Goal: Browse casually: Explore the website without a specific task or goal

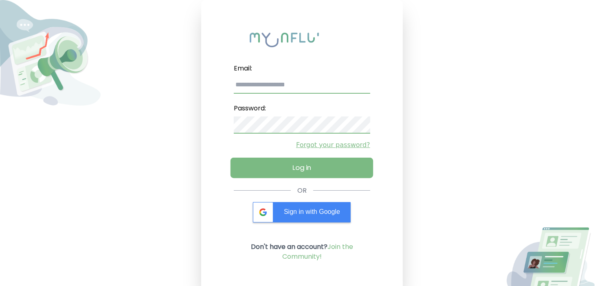
type input "**********"
click at [296, 162] on button "Log in" at bounding box center [301, 168] width 143 height 20
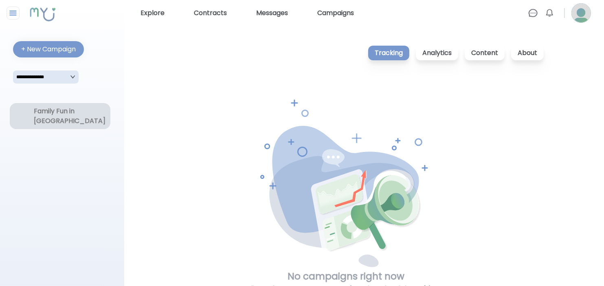
click at [55, 119] on div "Family Fun in [GEOGRAPHIC_DATA]" at bounding box center [60, 116] width 52 height 20
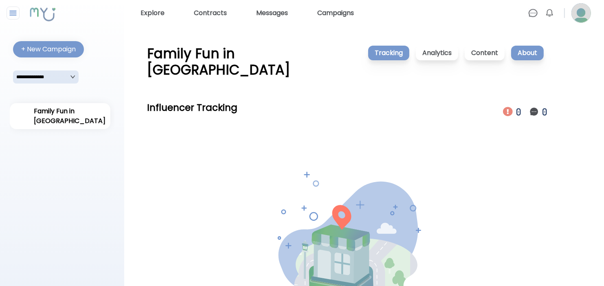
click at [539, 55] on p "About" at bounding box center [527, 53] width 33 height 15
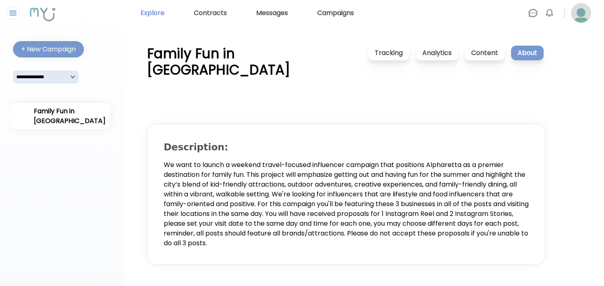
click at [155, 13] on link "Explore" at bounding box center [152, 13] width 31 height 13
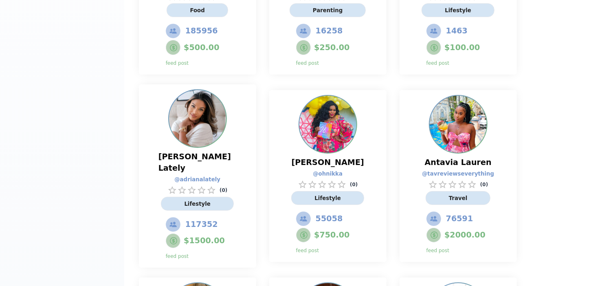
scroll to position [366, 0]
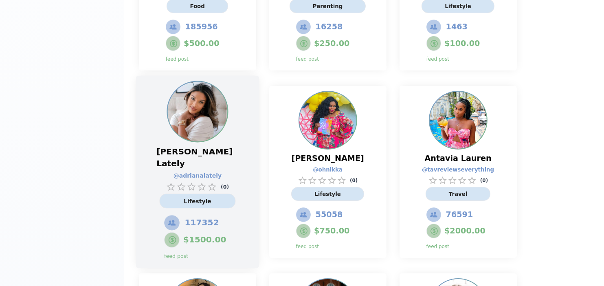
click at [209, 106] on img at bounding box center [197, 111] width 60 height 60
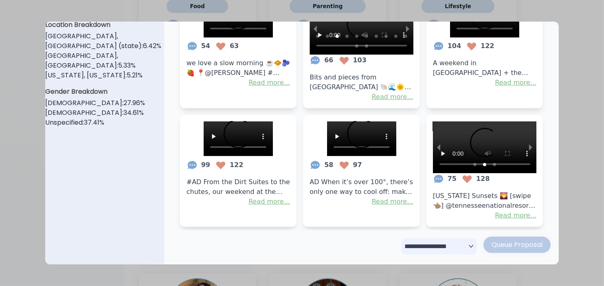
scroll to position [407, 0]
click at [583, 54] on div at bounding box center [302, 143] width 604 height 286
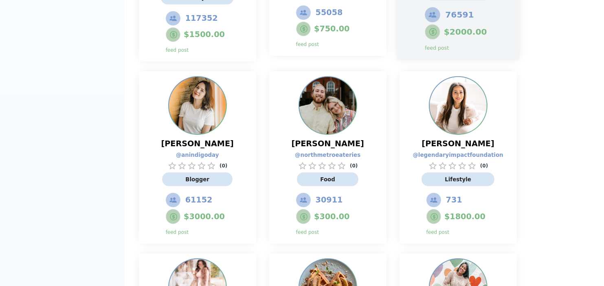
scroll to position [570, 0]
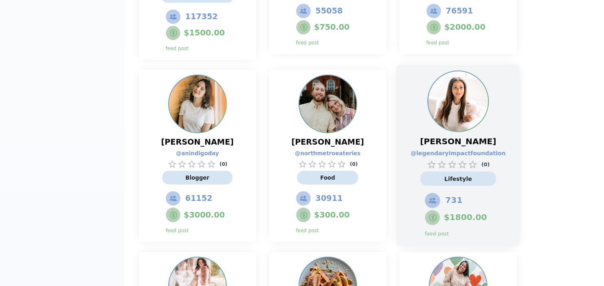
click at [464, 72] on img at bounding box center [458, 102] width 60 height 60
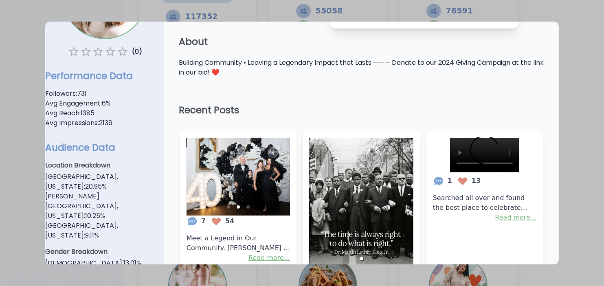
scroll to position [163, 0]
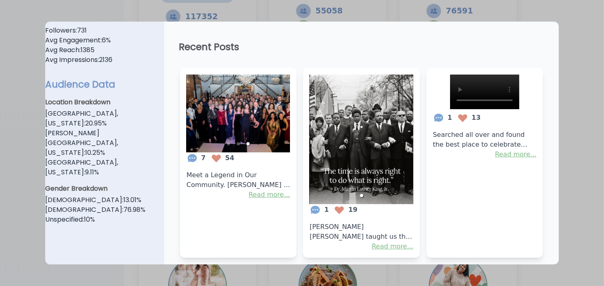
click at [603, 70] on div at bounding box center [302, 143] width 604 height 286
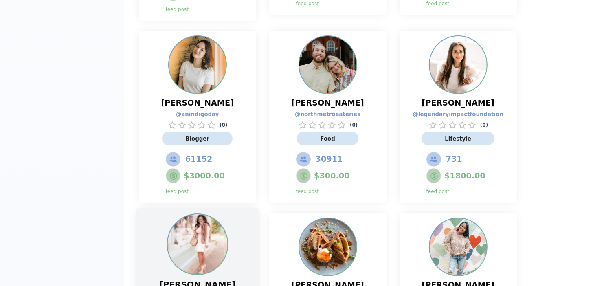
scroll to position [652, 0]
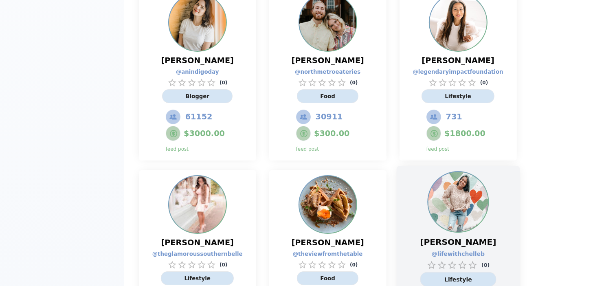
click at [439, 172] on img at bounding box center [458, 202] width 60 height 60
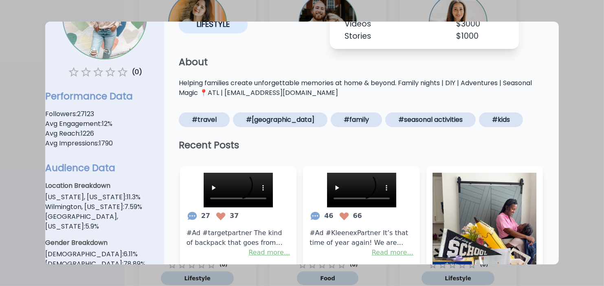
scroll to position [39, 0]
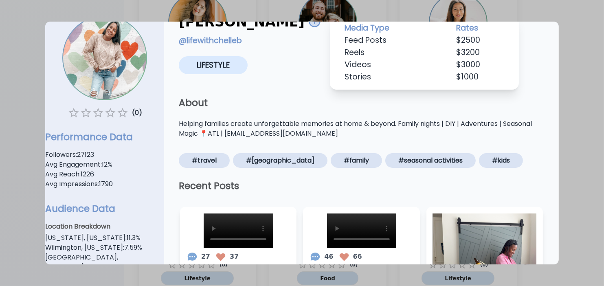
click at [582, 58] on div at bounding box center [302, 143] width 604 height 286
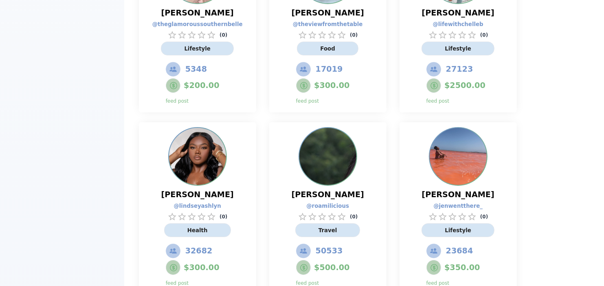
scroll to position [896, 0]
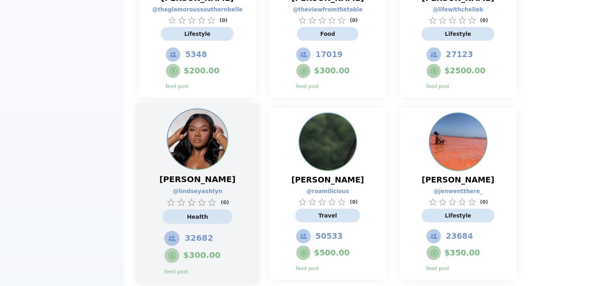
click at [213, 109] on img at bounding box center [197, 139] width 60 height 60
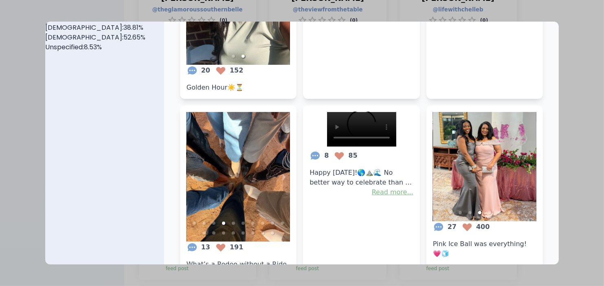
scroll to position [220, 0]
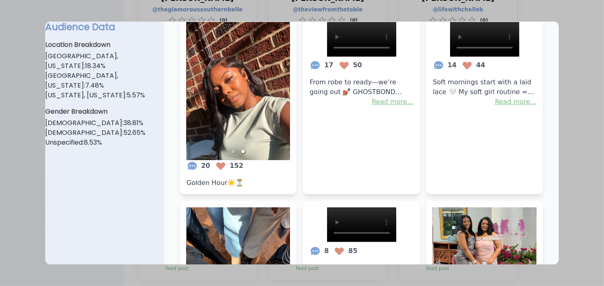
click at [601, 53] on div at bounding box center [302, 143] width 604 height 286
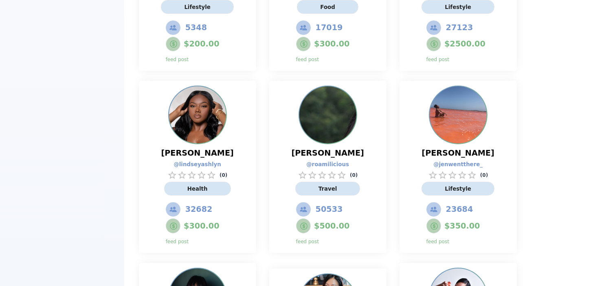
scroll to position [937, 0]
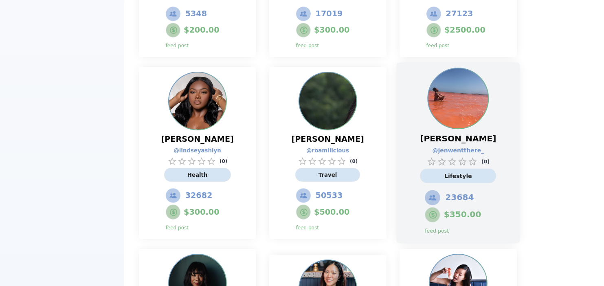
click at [459, 68] on img at bounding box center [458, 98] width 60 height 60
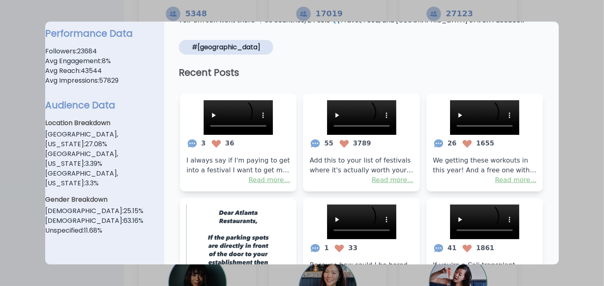
scroll to position [0, 0]
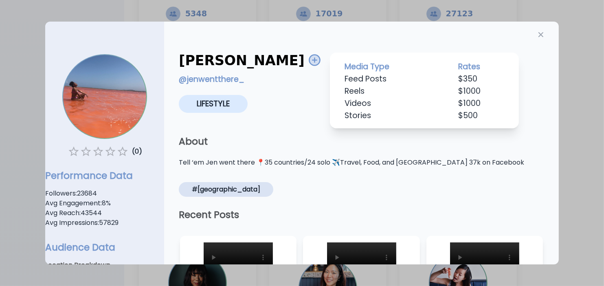
click at [578, 109] on div at bounding box center [302, 143] width 604 height 286
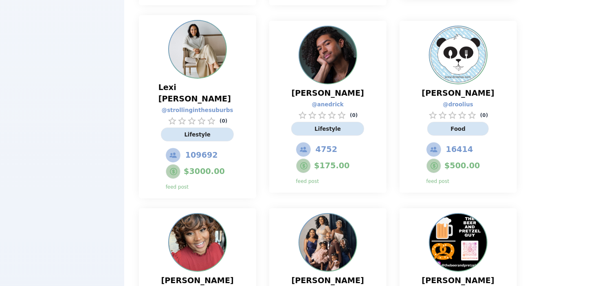
scroll to position [1547, 0]
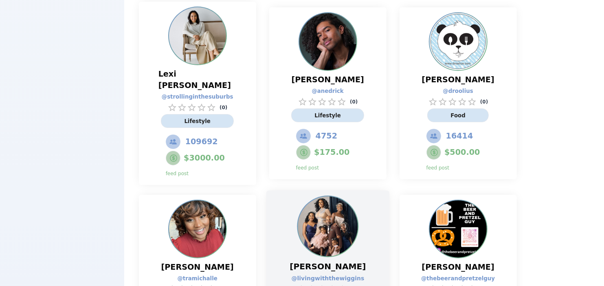
click at [345, 196] on img at bounding box center [328, 226] width 60 height 60
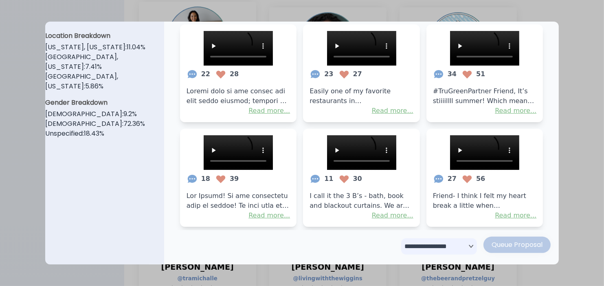
scroll to position [401, 0]
click at [575, 89] on div at bounding box center [302, 143] width 604 height 286
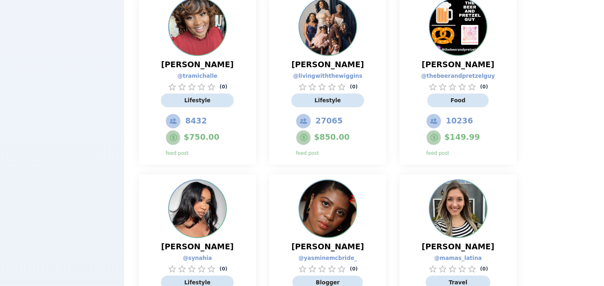
scroll to position [1751, 0]
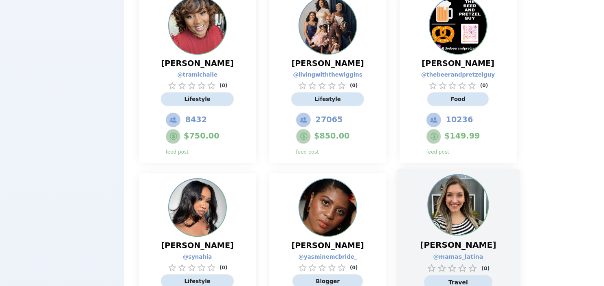
click at [453, 175] on img at bounding box center [458, 205] width 60 height 60
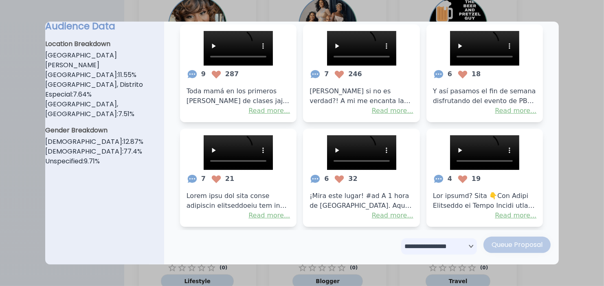
scroll to position [393, 0]
click at [584, 92] on div at bounding box center [302, 143] width 604 height 286
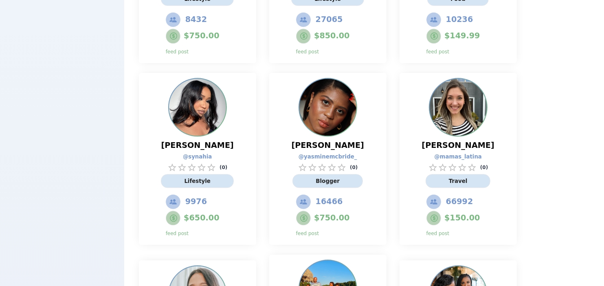
scroll to position [1850, 0]
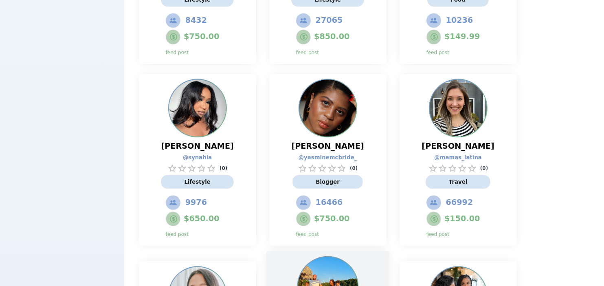
click at [325, 257] on img at bounding box center [328, 287] width 60 height 60
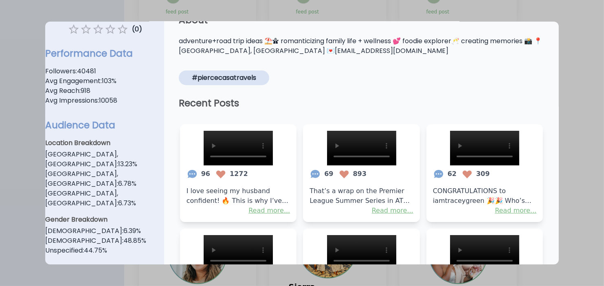
scroll to position [0, 0]
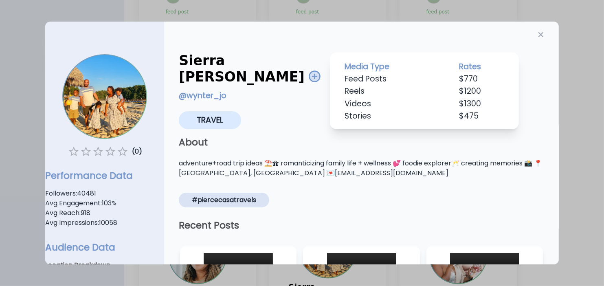
click at [587, 138] on div at bounding box center [302, 143] width 604 height 286
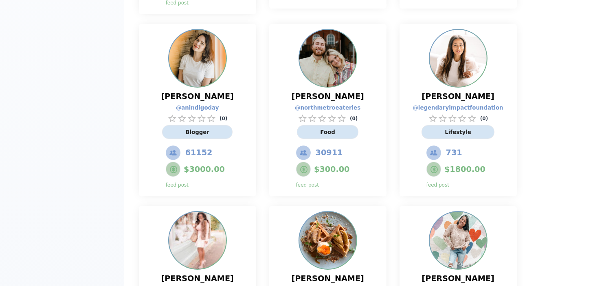
scroll to position [547, 0]
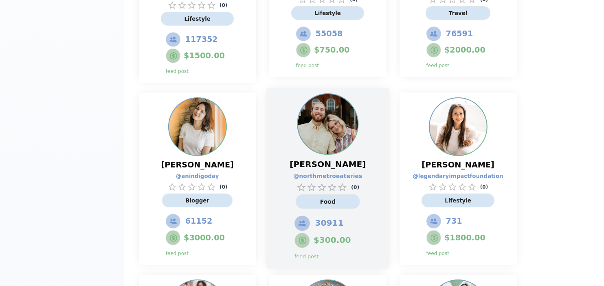
click at [326, 94] on img at bounding box center [328, 124] width 60 height 60
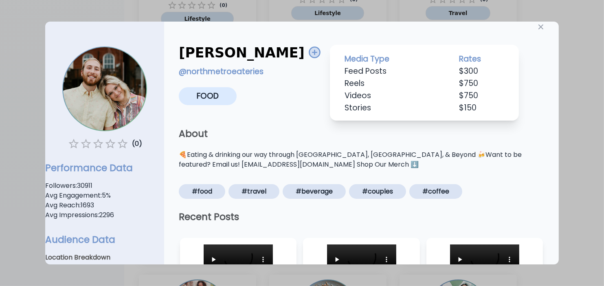
scroll to position [0, 0]
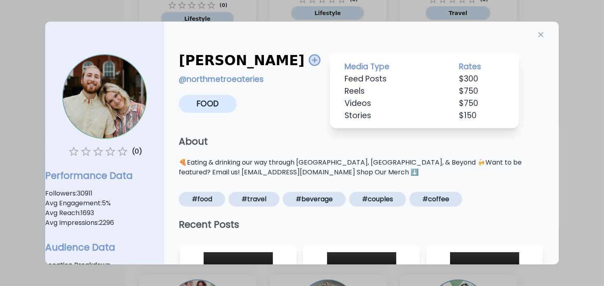
click at [576, 134] on div at bounding box center [302, 143] width 604 height 286
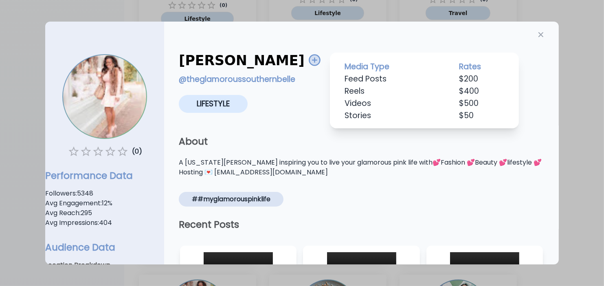
click at [569, 90] on div at bounding box center [302, 143] width 604 height 286
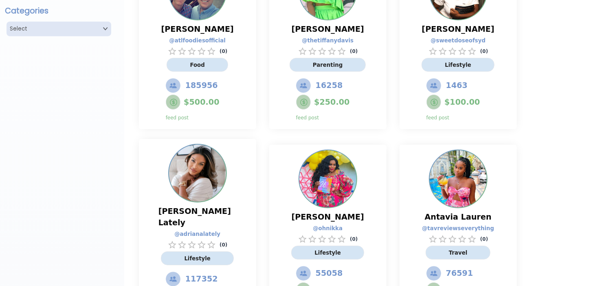
scroll to position [303, 0]
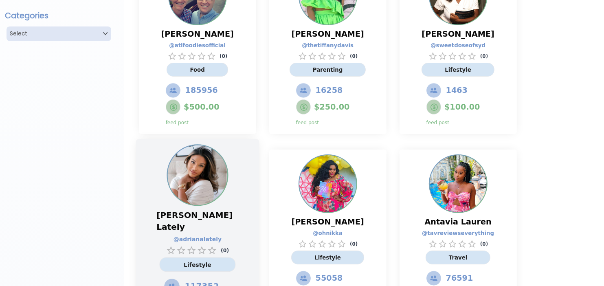
click at [199, 157] on img at bounding box center [197, 175] width 60 height 60
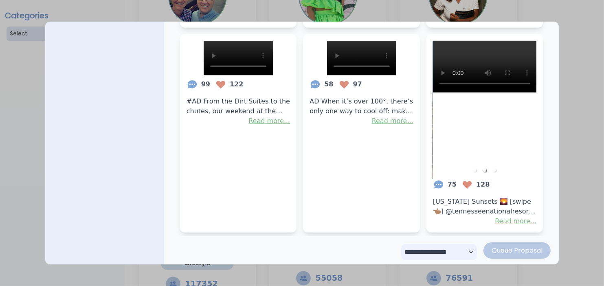
scroll to position [553, 0]
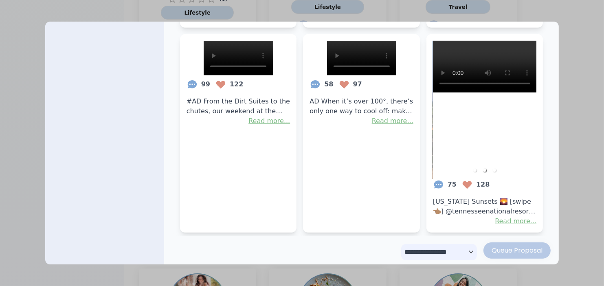
click at [580, 149] on div at bounding box center [302, 143] width 604 height 286
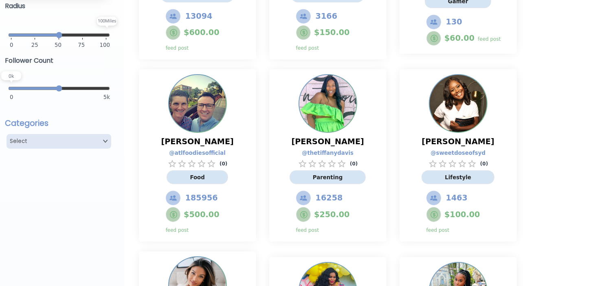
scroll to position [146, 0]
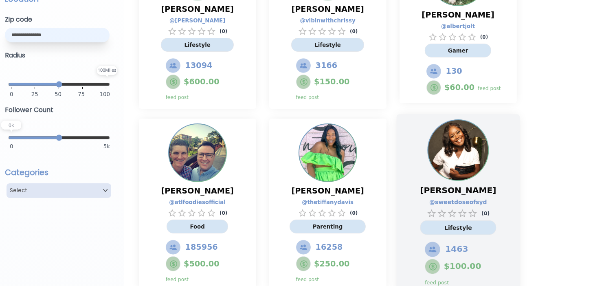
click at [472, 132] on img at bounding box center [458, 151] width 60 height 60
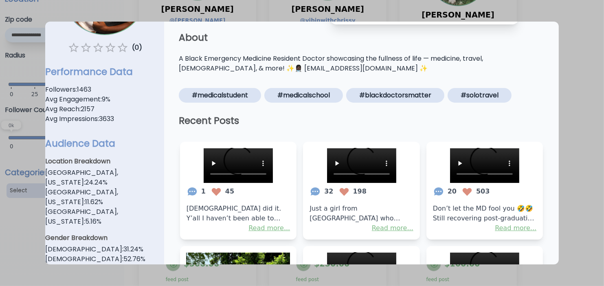
scroll to position [204, 0]
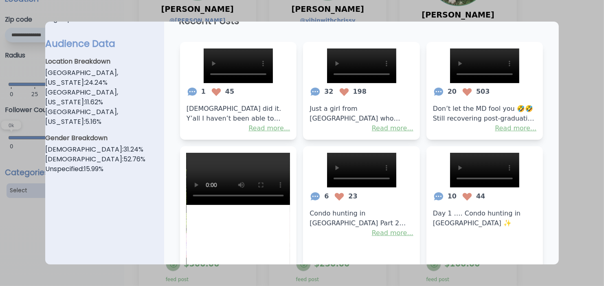
click at [593, 143] on div at bounding box center [302, 143] width 604 height 286
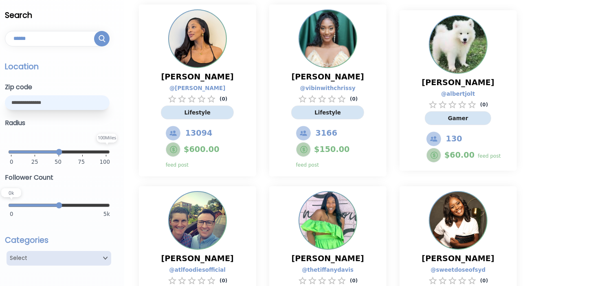
scroll to position [65, 0]
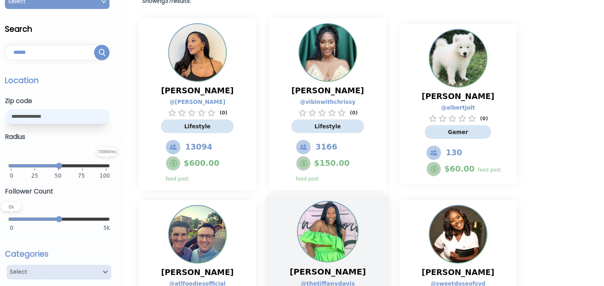
click at [309, 224] on img at bounding box center [328, 232] width 60 height 60
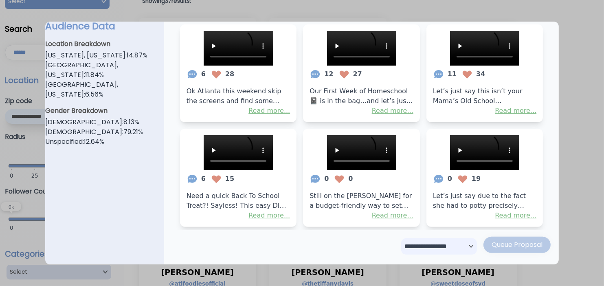
scroll to position [326, 0]
